Goal: Book appointment/travel/reservation

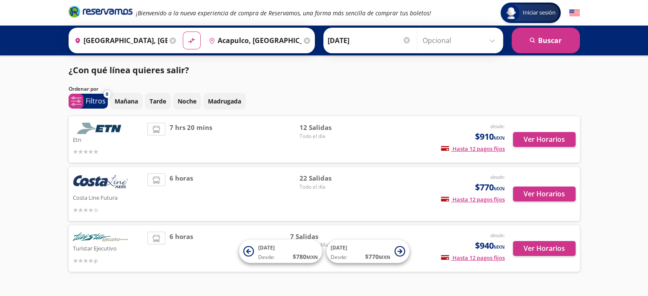
scroll to position [24, 0]
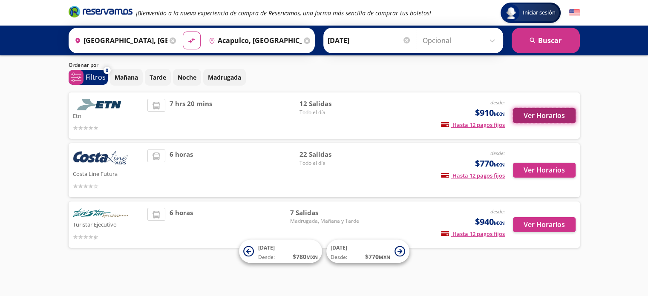
click at [547, 116] on button "Ver Horarios" at bounding box center [544, 115] width 63 height 15
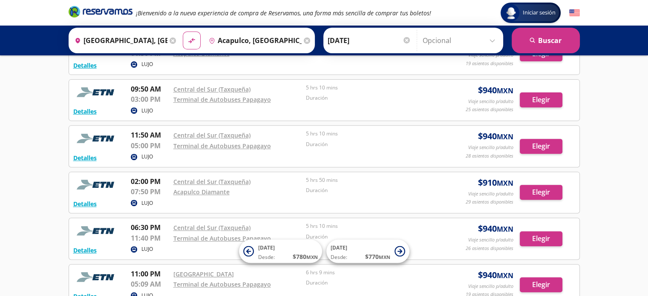
scroll to position [303, 0]
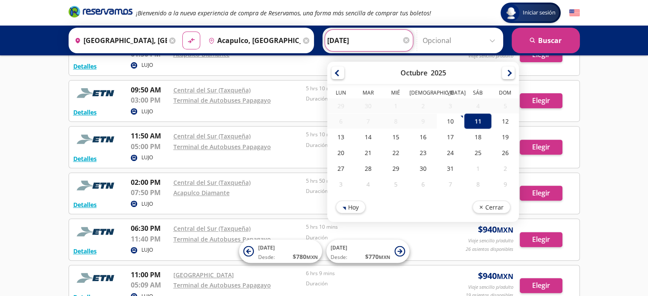
click at [334, 44] on input "[DATE]" at bounding box center [369, 40] width 84 height 21
click at [615, 98] on div "Iniciar sesión Iniciar sesión ¡Bienvenido a la nueva experiencia de compra de R…" at bounding box center [324, 65] width 648 height 737
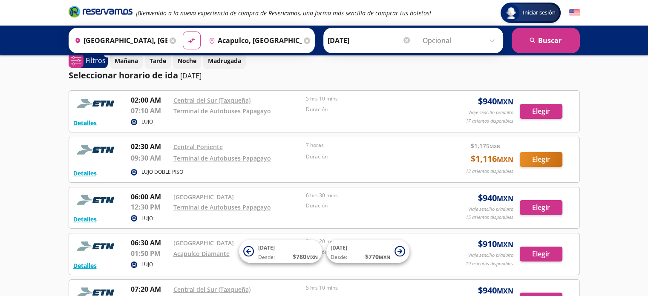
scroll to position [0, 0]
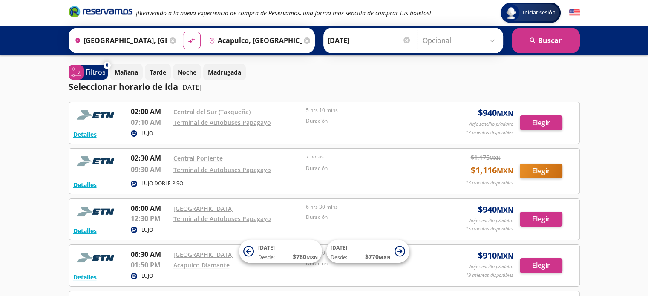
click at [357, 43] on input "[DATE]" at bounding box center [370, 40] width 84 height 21
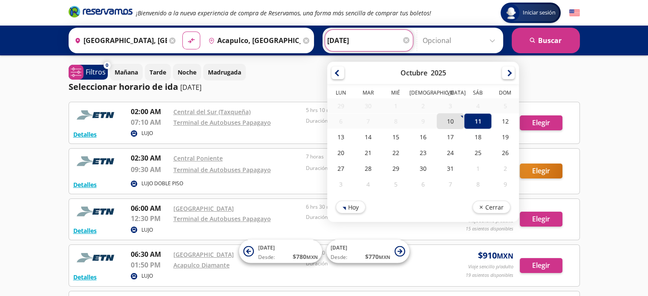
click at [449, 124] on div "10" at bounding box center [450, 121] width 27 height 16
type input "[DATE]"
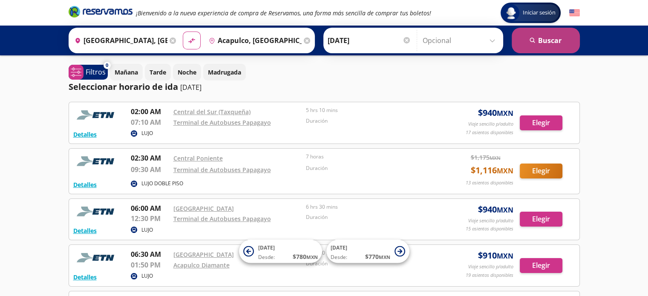
click at [550, 46] on button "search [GEOGRAPHIC_DATA]" at bounding box center [546, 41] width 68 height 26
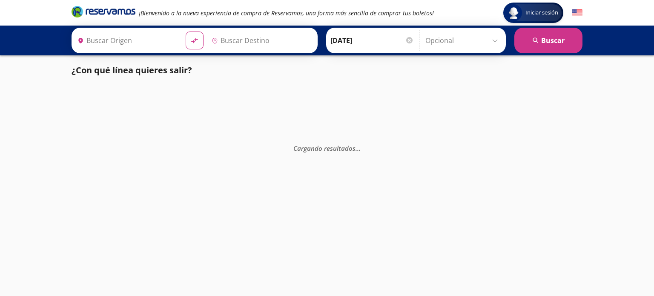
type input "[GEOGRAPHIC_DATA], [GEOGRAPHIC_DATA]"
type input "Acapulco, [GEOGRAPHIC_DATA]"
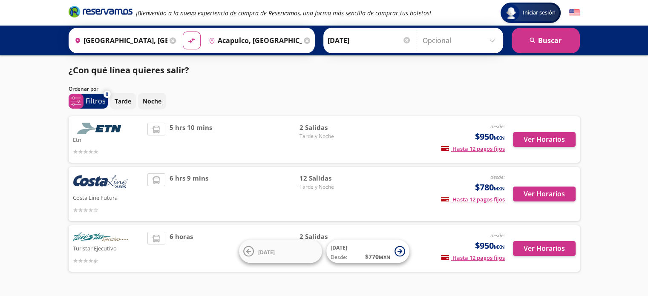
click at [559, 155] on div "Ver Horarios" at bounding box center [540, 140] width 71 height 34
click at [553, 134] on button "Ver Horarios" at bounding box center [544, 139] width 63 height 15
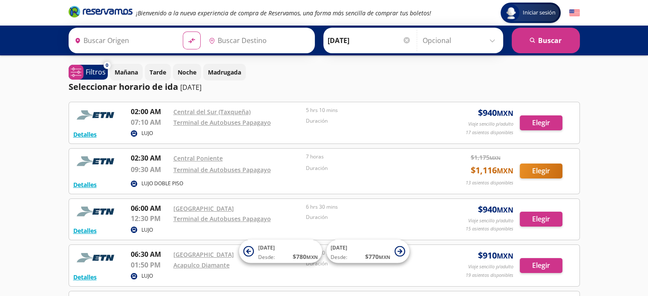
type input "[GEOGRAPHIC_DATA], [GEOGRAPHIC_DATA]"
type input "Acapulco, [GEOGRAPHIC_DATA]"
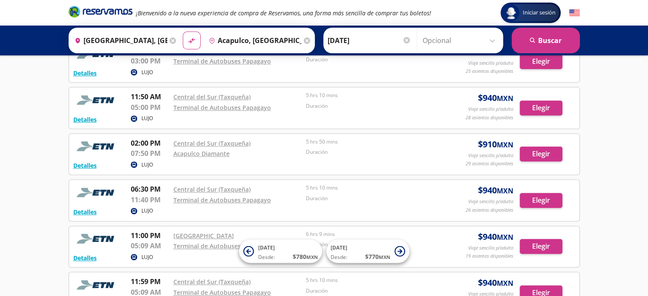
scroll to position [343, 0]
